Goal: Information Seeking & Learning: Learn about a topic

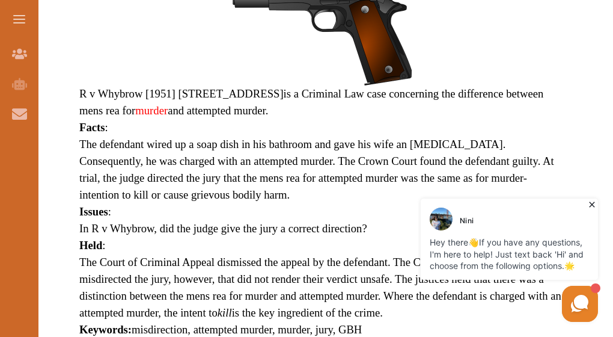
scroll to position [523, 0]
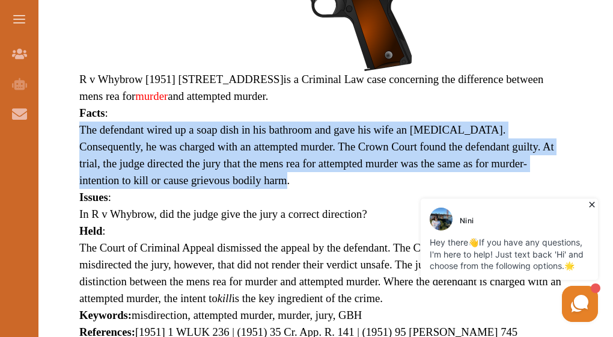
drag, startPoint x: 204, startPoint y: 178, endPoint x: 77, endPoint y: 130, distance: 135.8
click at [76, 129] on div "R v Whybrow [1951] 35 Cr App r 141 is a Criminal Law case concerning the differ…" at bounding box center [321, 133] width 523 height 477
copy span "The defendant wired up a soap dish in his bathroom and gave his wife an [MEDICA…"
click at [322, 44] on img at bounding box center [321, 15] width 180 height 111
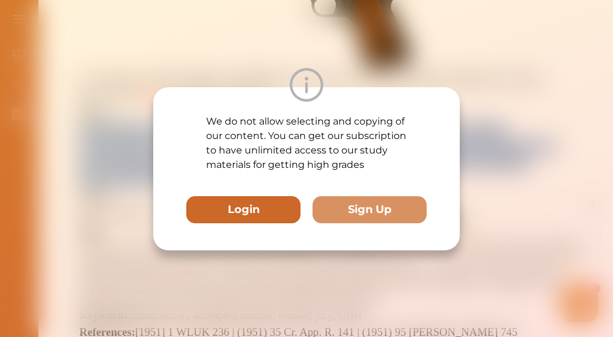
click at [204, 213] on button "Login" at bounding box center [243, 209] width 114 height 27
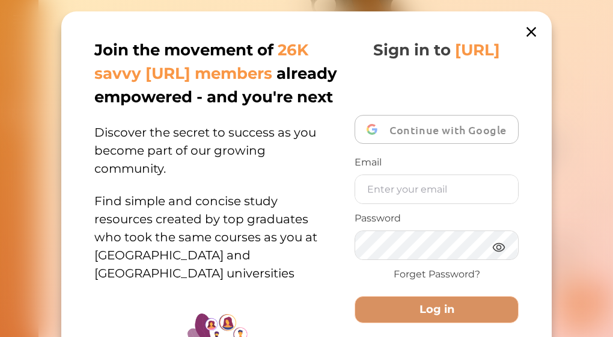
scroll to position [424, 0]
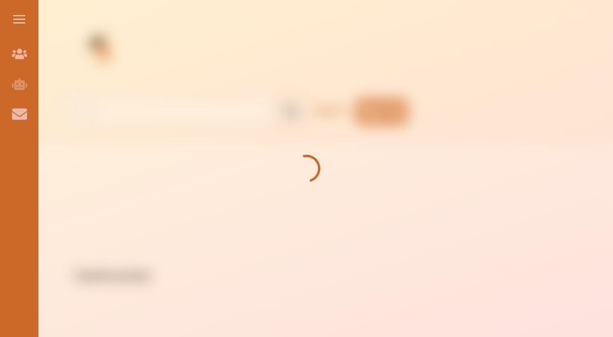
click at [99, 193] on div at bounding box center [306, 168] width 613 height 337
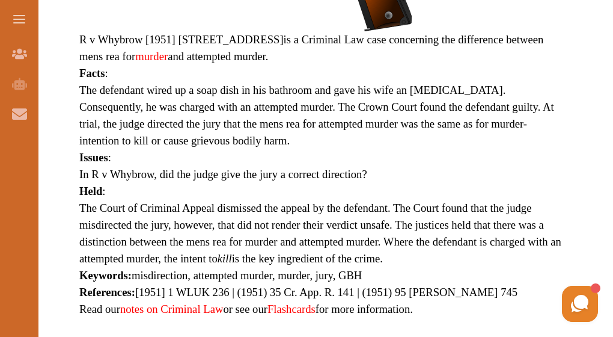
scroll to position [575, 0]
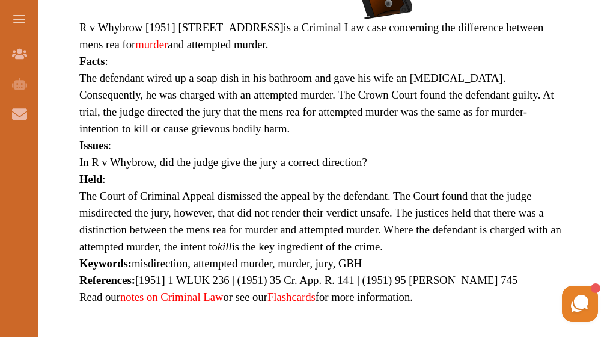
click at [200, 130] on p "The defendant wired up a soap dish in his bathroom and gave his wife an [MEDICA…" at bounding box center [321, 103] width 484 height 67
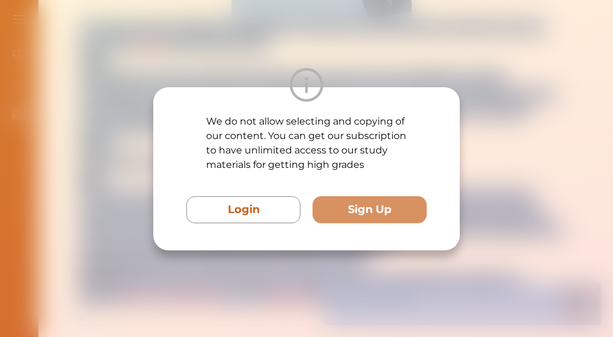
click at [149, 94] on div "We do not allow selecting and copying of our content. You can get our subscript…" at bounding box center [306, 168] width 613 height 337
click at [347, 126] on p "We do not allow selecting and copying of our content. You can get our subscript…" at bounding box center [306, 143] width 200 height 58
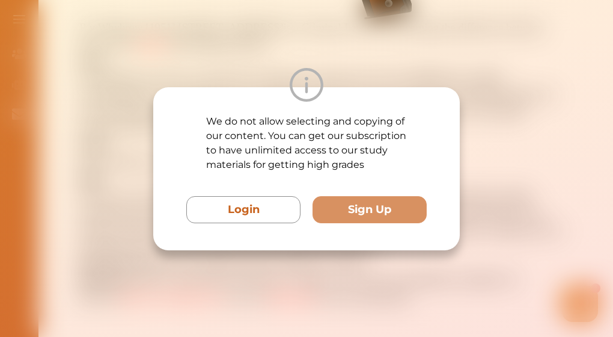
click at [347, 126] on p "We do not allow selecting and copying of our content. You can get our subscript…" at bounding box center [306, 143] width 200 height 58
click at [268, 64] on div "We do not allow selecting and copying of our content. You can get our subscript…" at bounding box center [306, 168] width 613 height 337
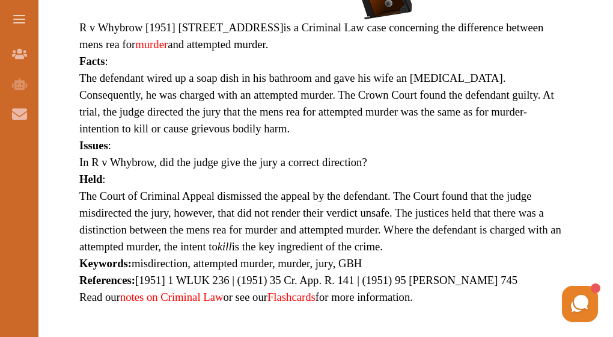
click at [203, 79] on span "The defendant wired up a soap dish in his bathroom and gave his wife an [MEDICA…" at bounding box center [316, 103] width 475 height 63
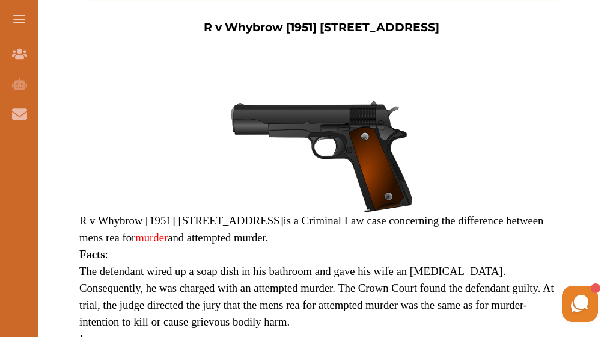
scroll to position [383, 0]
